Goal: Information Seeking & Learning: Find specific fact

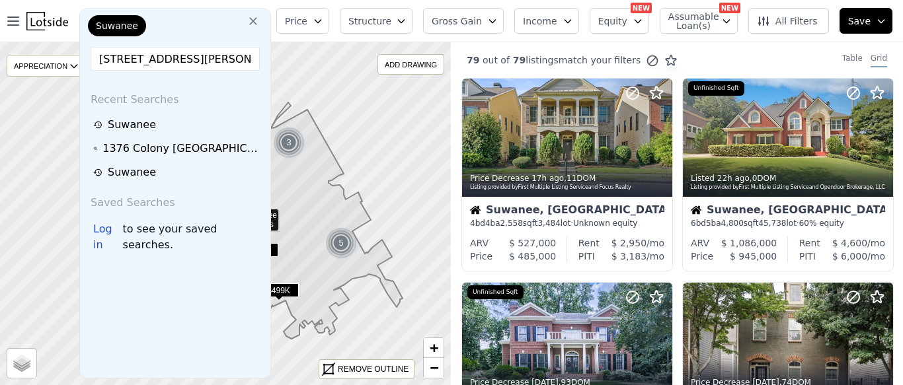
scroll to position [0, 17]
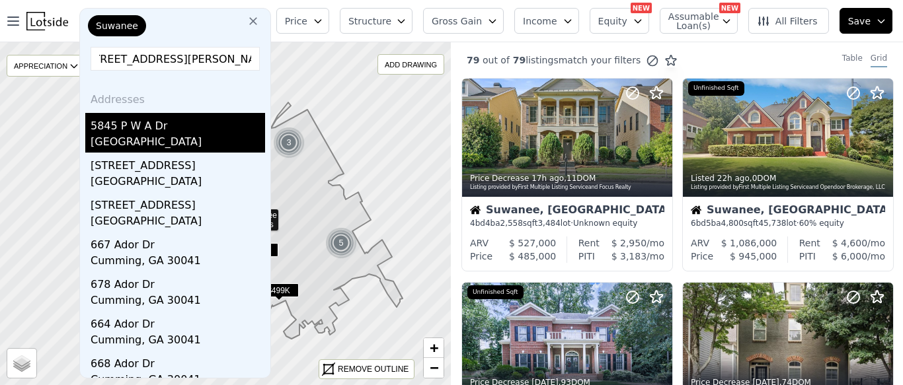
type input "[STREET_ADDRESS][PERSON_NAME]"
click at [178, 134] on div "[GEOGRAPHIC_DATA]" at bounding box center [178, 143] width 175 height 19
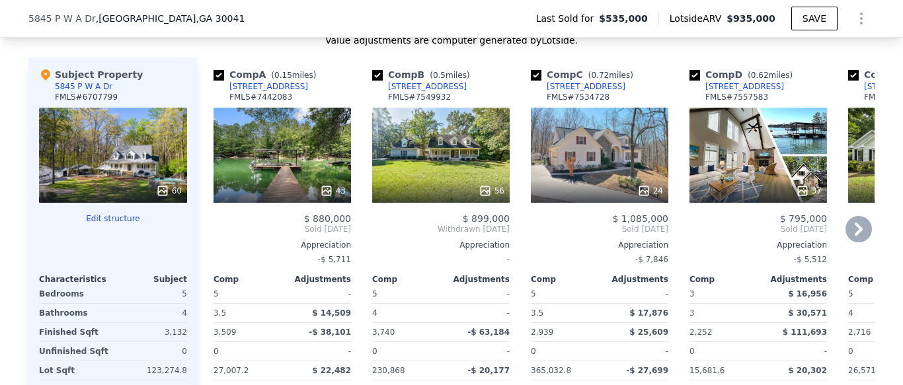
scroll to position [1351, 0]
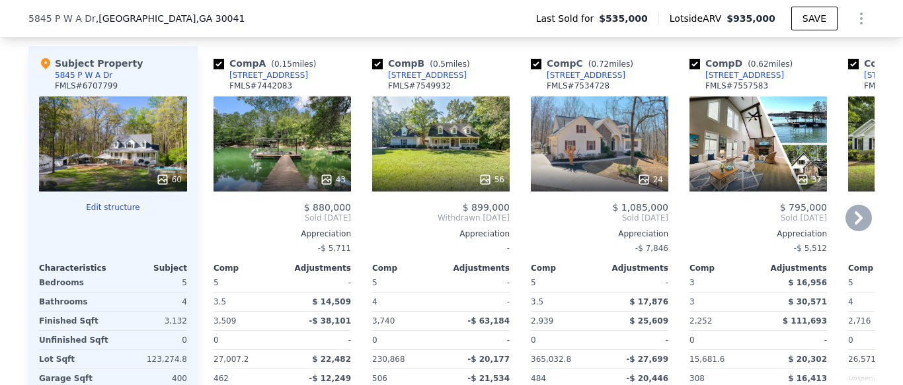
click at [581, 143] on div "24" at bounding box center [600, 144] width 138 height 95
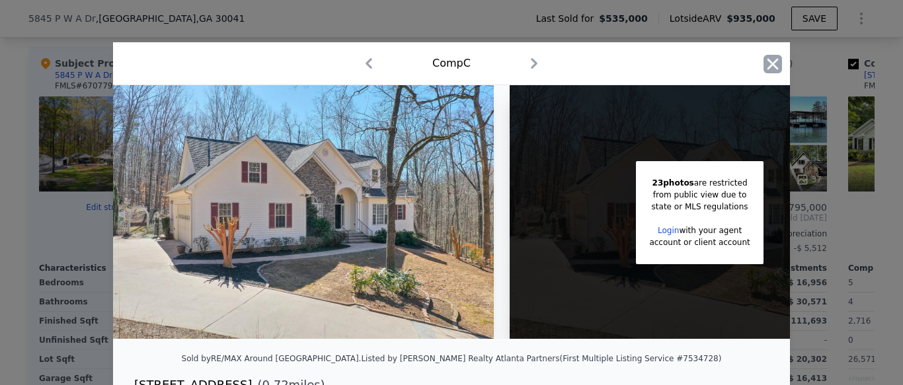
click at [773, 61] on icon "button" at bounding box center [773, 64] width 19 height 19
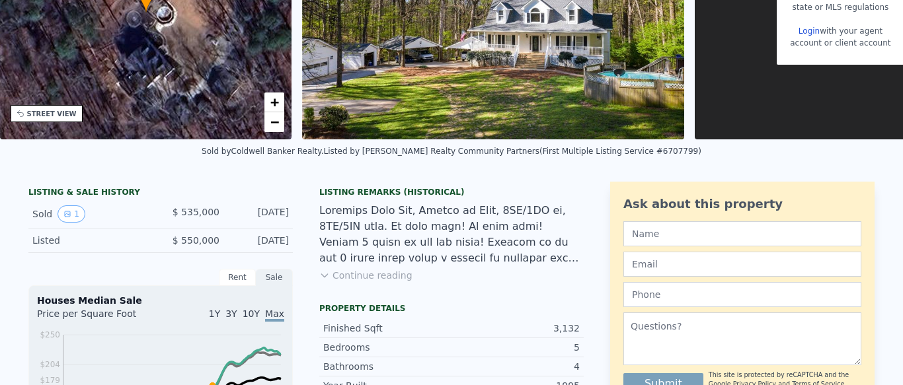
scroll to position [5, 0]
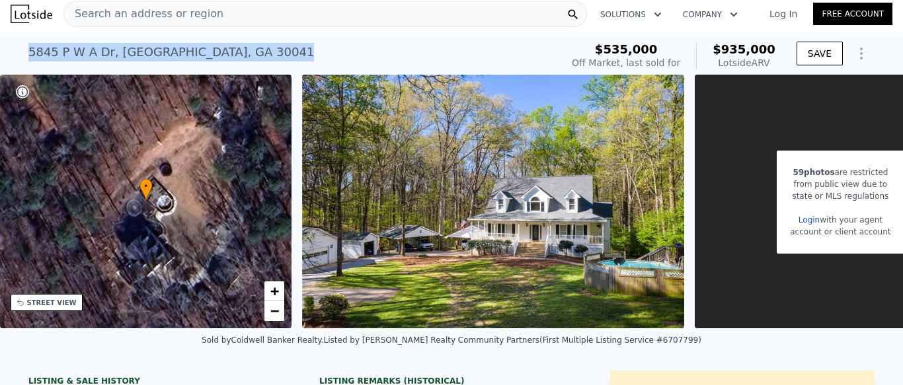
drag, startPoint x: 31, startPoint y: 52, endPoint x: 264, endPoint y: 58, distance: 232.8
click at [264, 58] on div "[STREET_ADDRESS] Sold [DATE] for $535k (~ARV $935k )" at bounding box center [292, 56] width 528 height 37
copy div "[STREET_ADDRESS]"
